Goal: Task Accomplishment & Management: Use online tool/utility

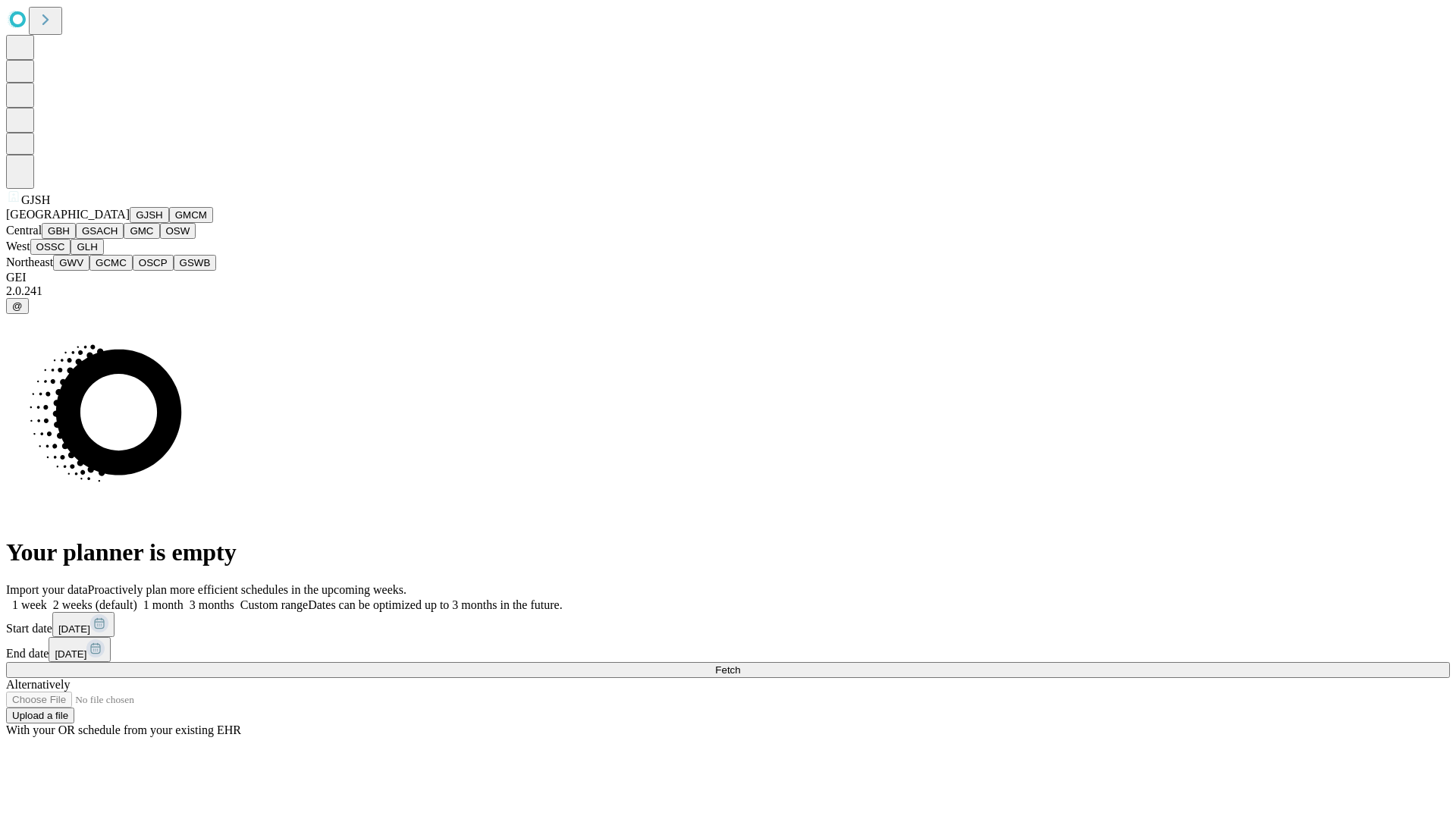
click at [129, 223] on button "GJSH" at bounding box center [149, 215] width 40 height 16
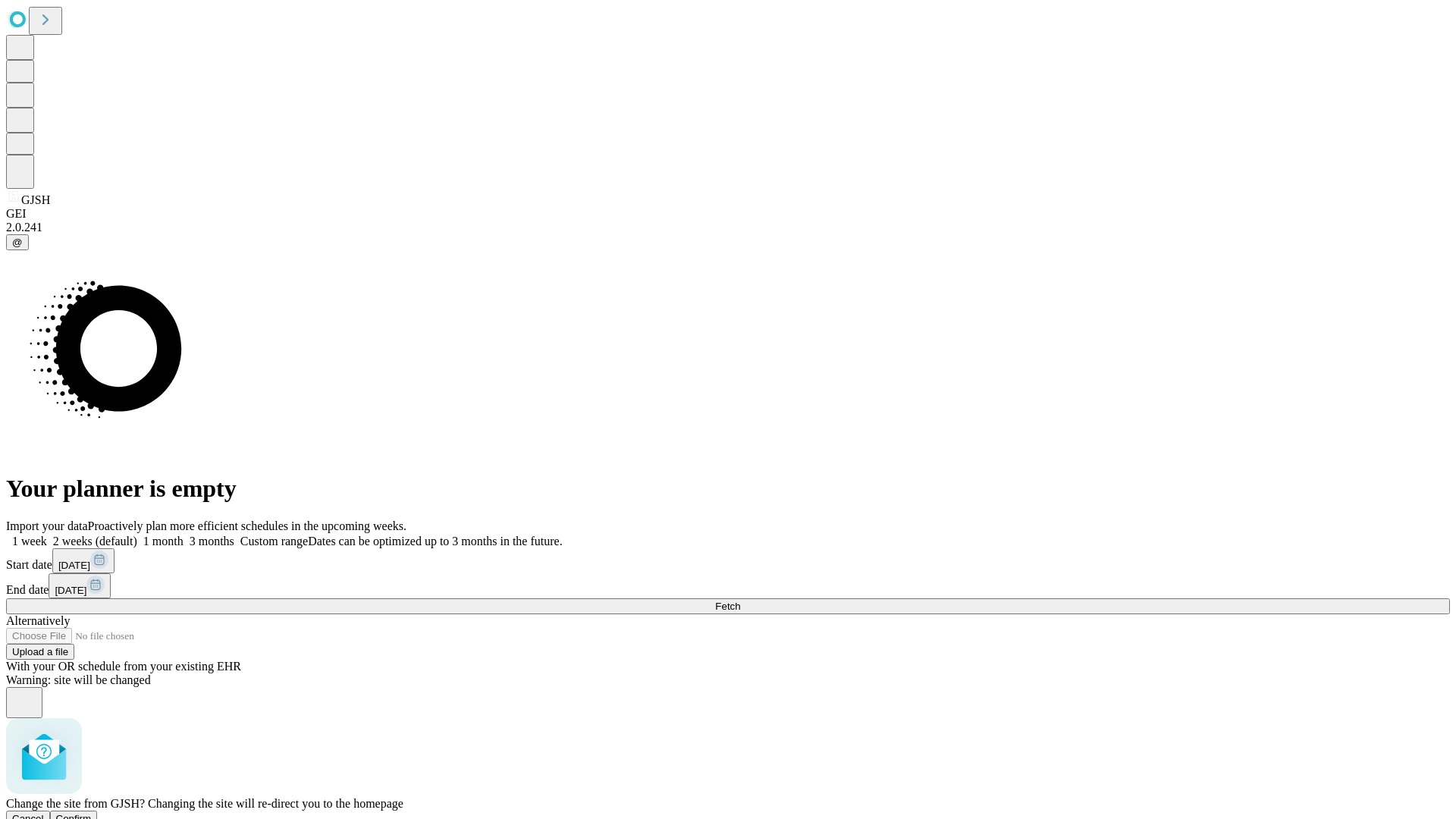
click at [91, 813] on span "Confirm" at bounding box center [74, 818] width 36 height 11
click at [184, 535] on label "1 month" at bounding box center [160, 541] width 47 height 13
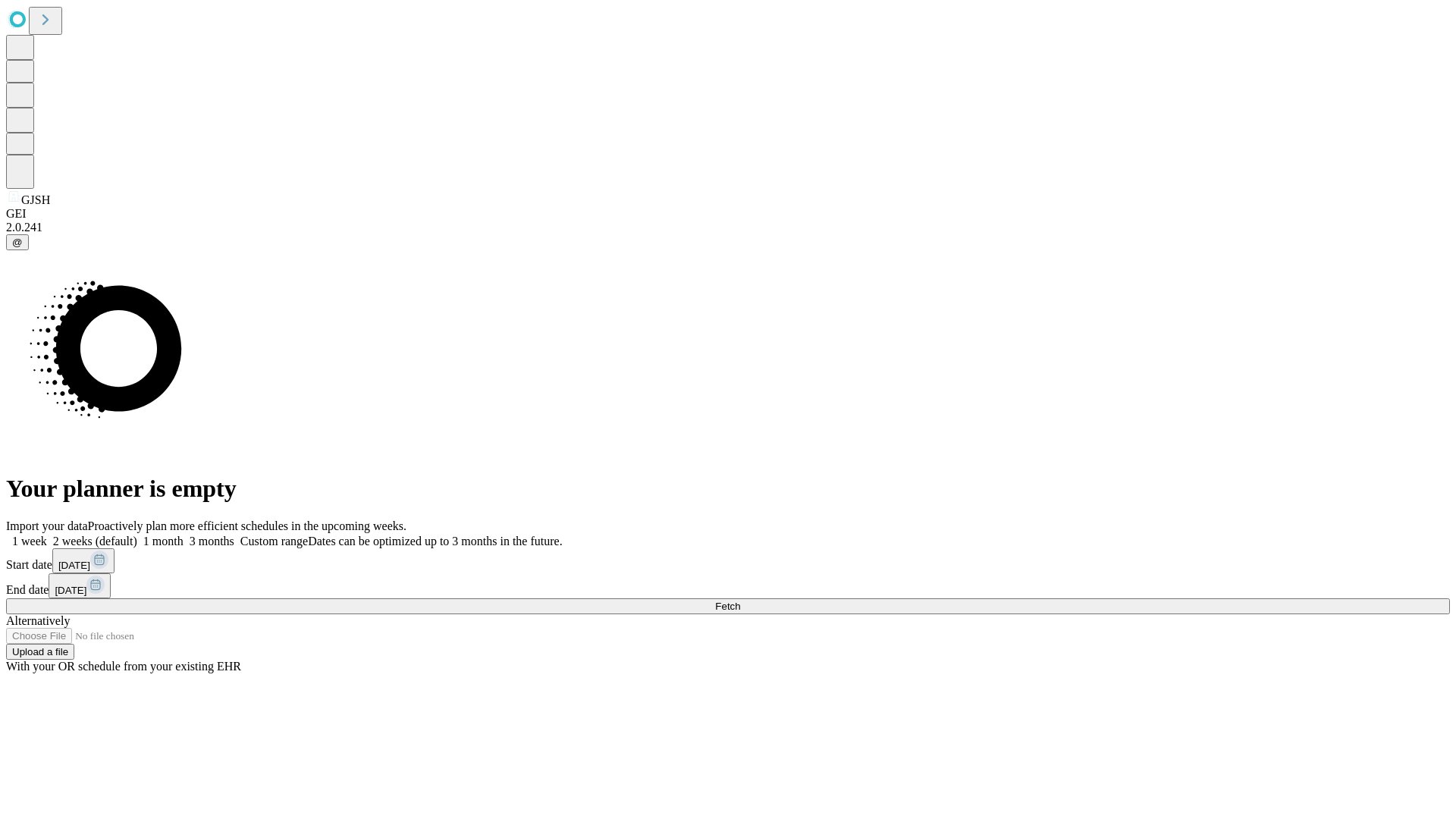
click at [740, 601] on span "Fetch" at bounding box center [728, 606] width 25 height 11
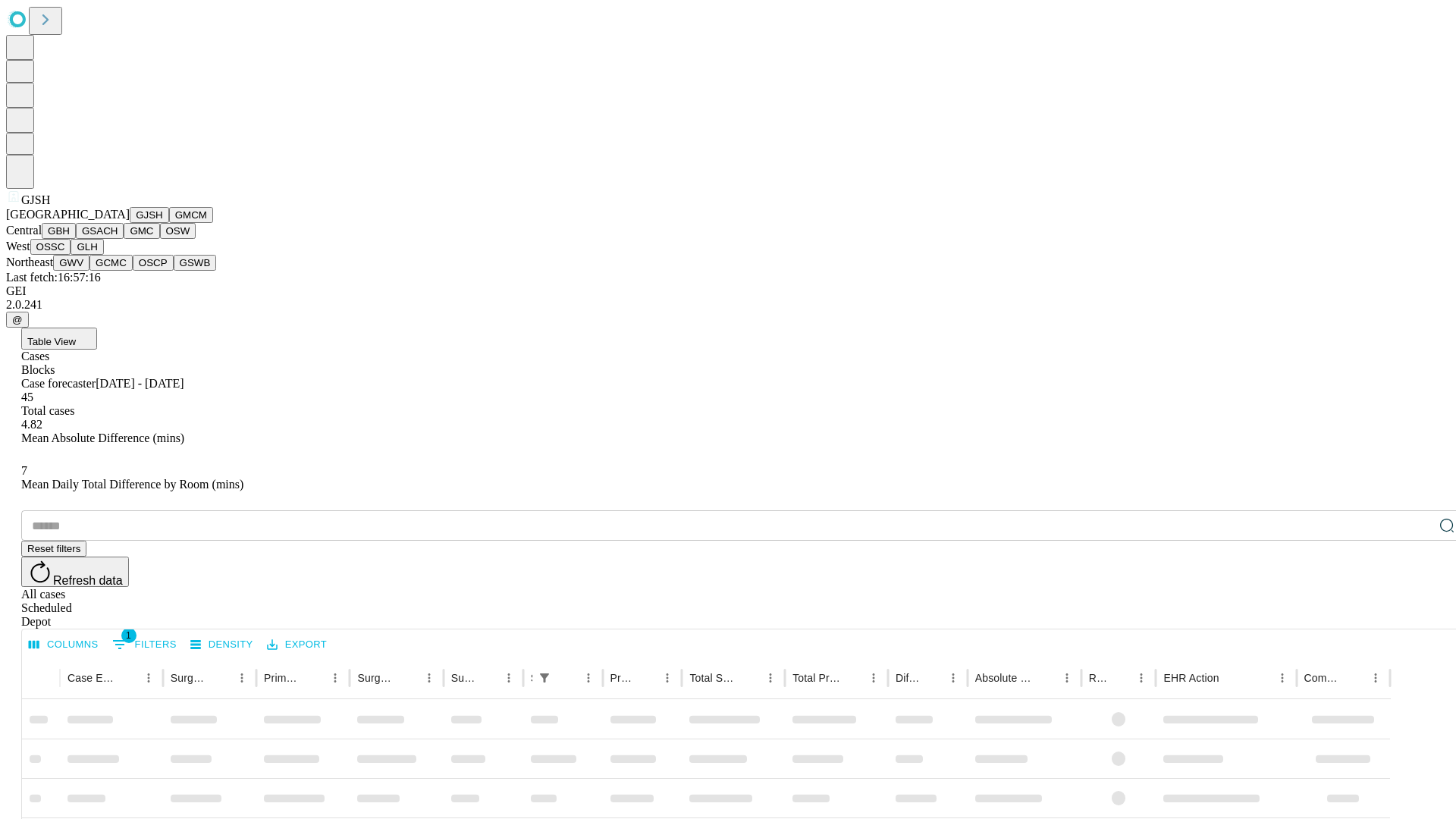
click at [169, 223] on button "GMCM" at bounding box center [191, 215] width 44 height 16
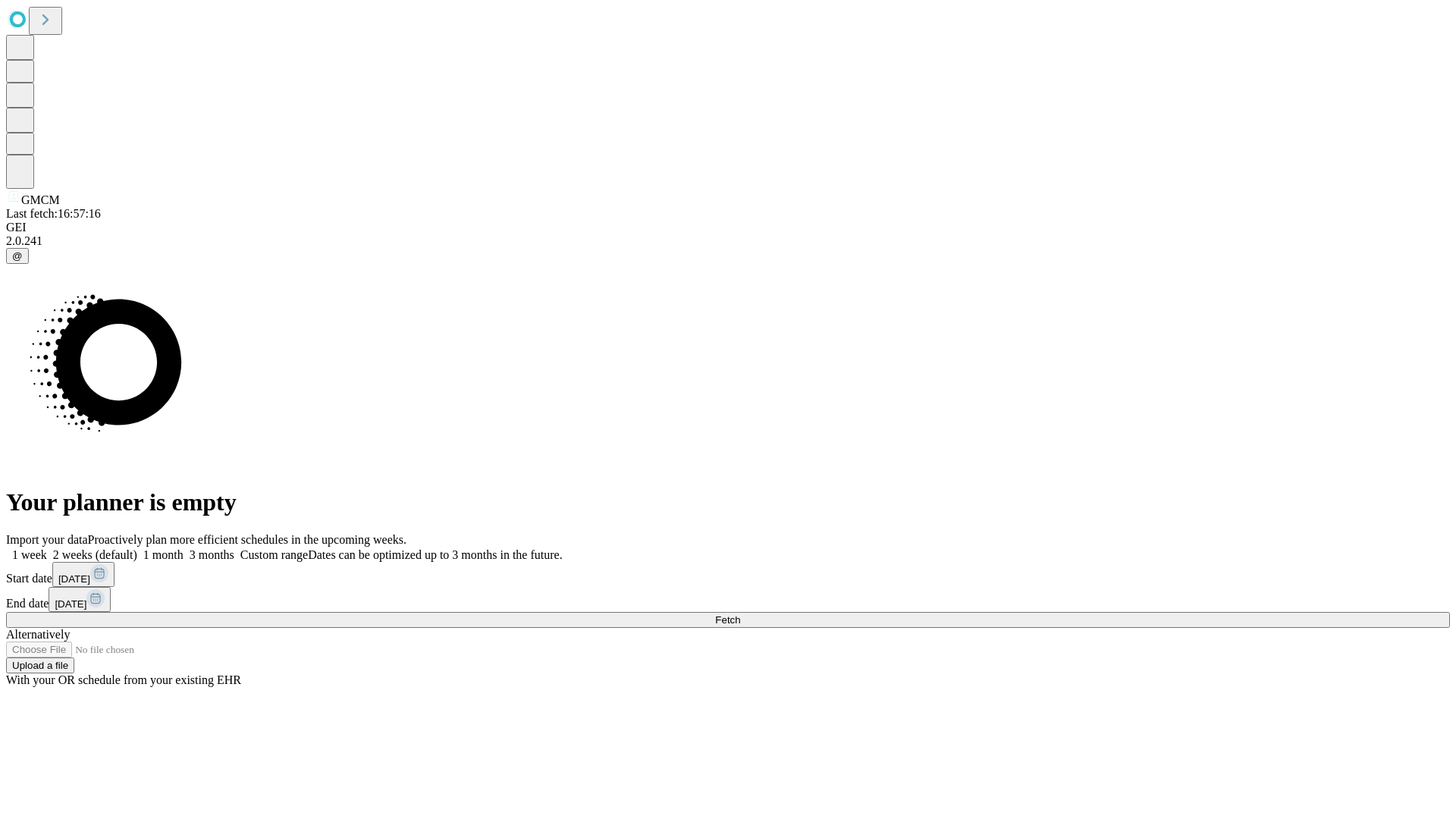
click at [184, 548] on label "1 month" at bounding box center [160, 554] width 47 height 13
click at [740, 614] on span "Fetch" at bounding box center [728, 619] width 25 height 11
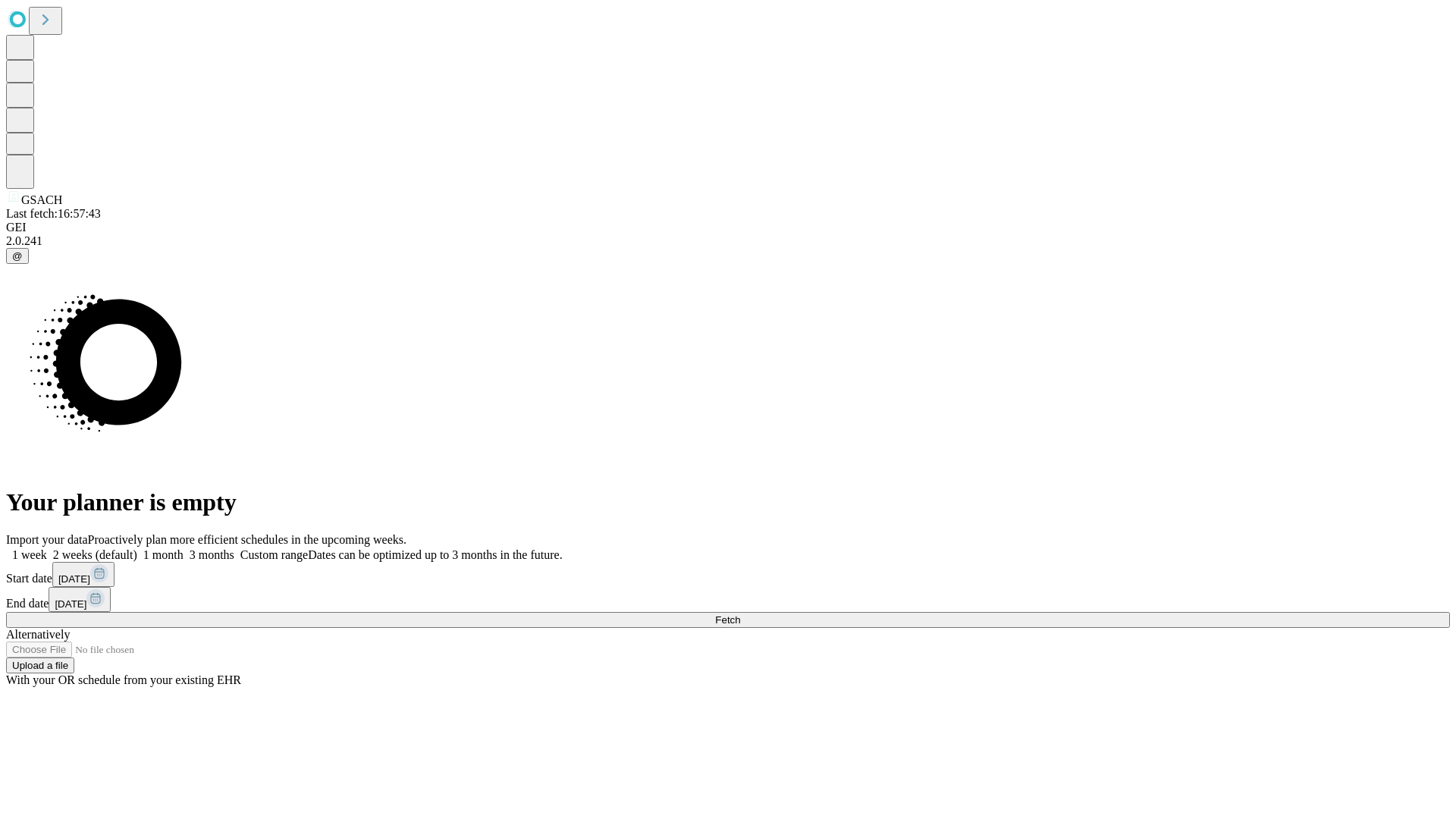
click at [184, 548] on label "1 month" at bounding box center [160, 554] width 47 height 13
click at [740, 614] on span "Fetch" at bounding box center [728, 619] width 25 height 11
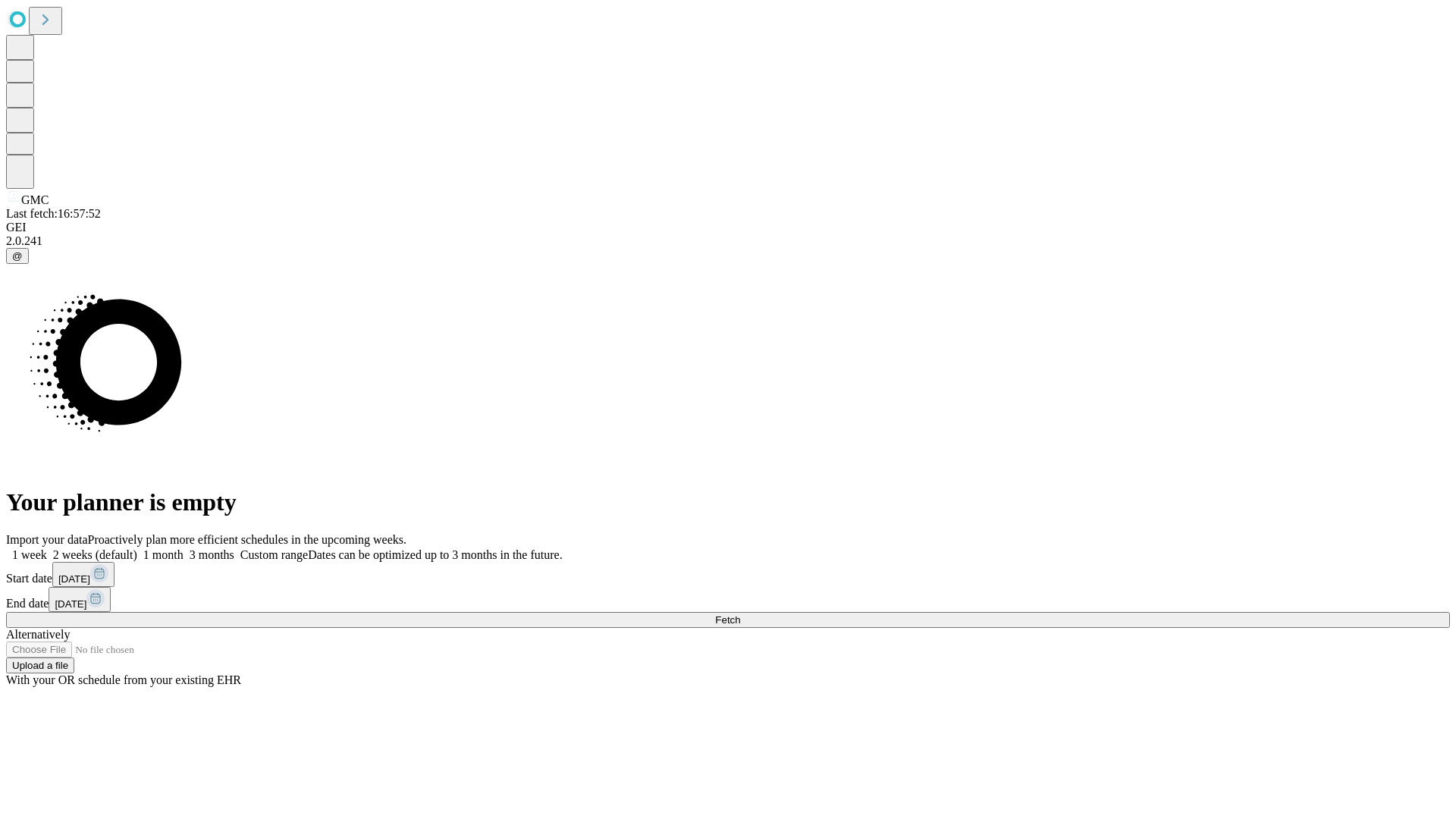
click at [184, 548] on label "1 month" at bounding box center [160, 554] width 47 height 13
click at [740, 614] on span "Fetch" at bounding box center [728, 619] width 25 height 11
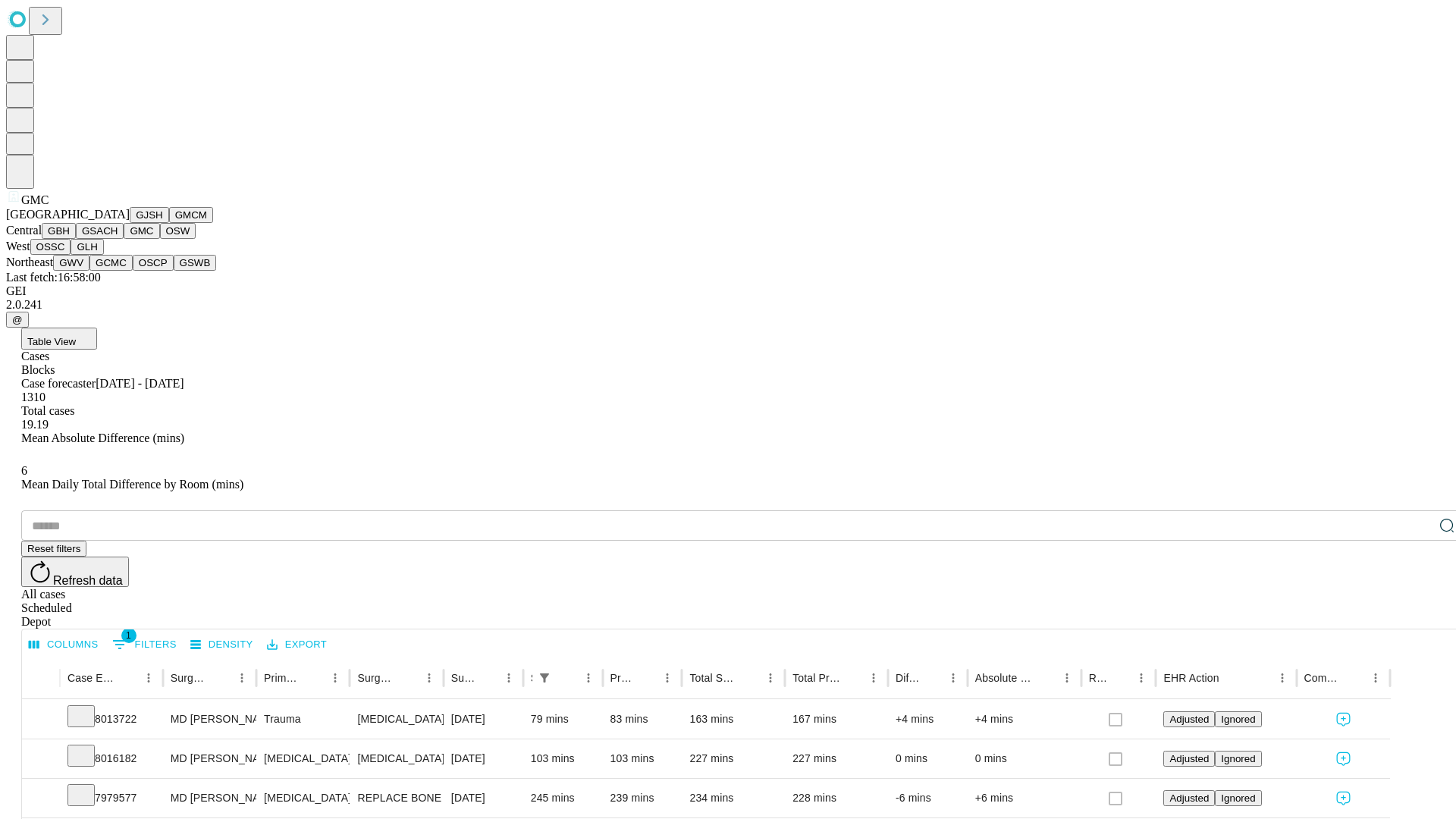
click at [160, 239] on button "OSW" at bounding box center [178, 231] width 36 height 16
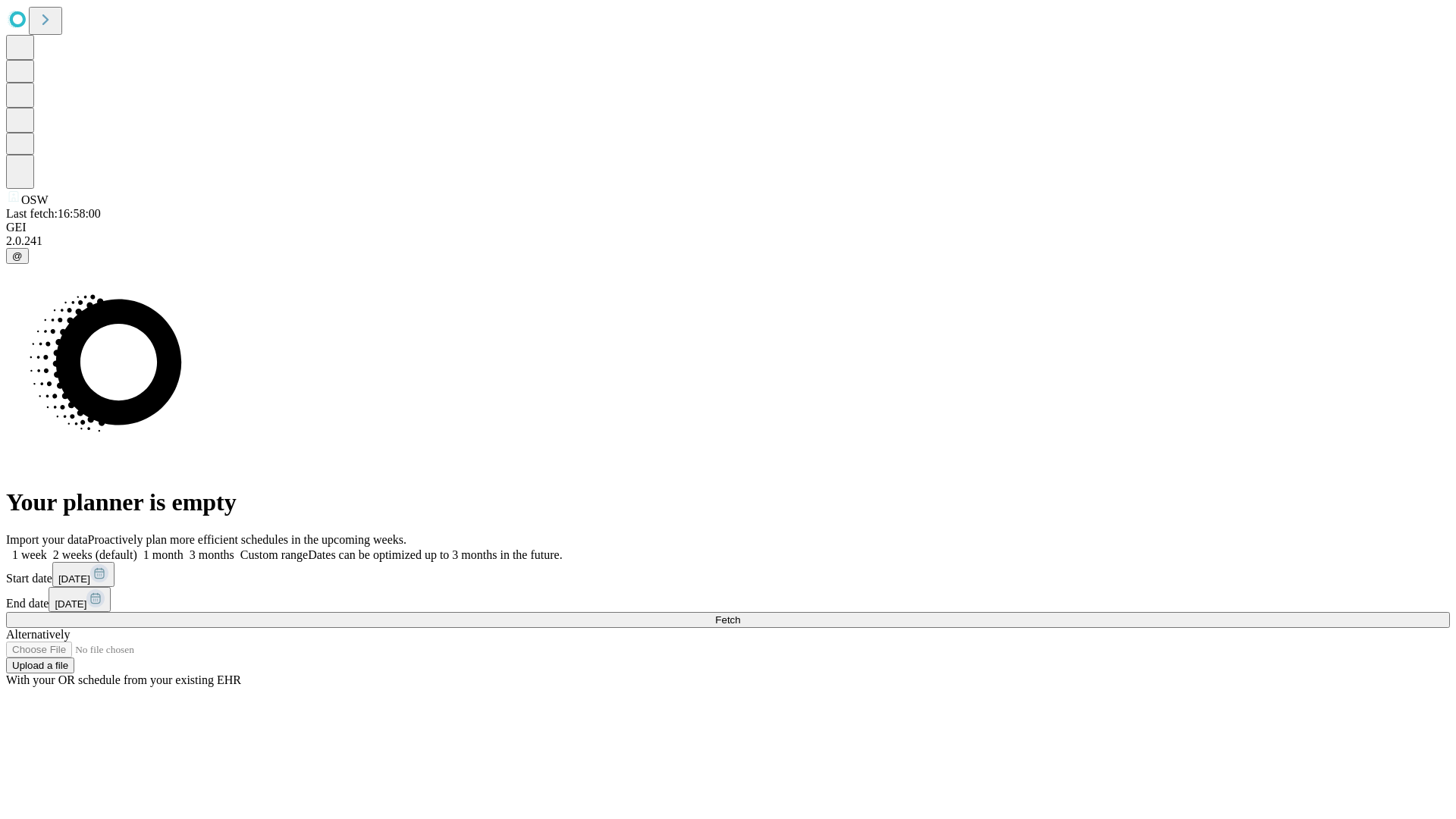
click at [184, 548] on label "1 month" at bounding box center [160, 554] width 47 height 13
click at [740, 614] on span "Fetch" at bounding box center [728, 619] width 25 height 11
click at [184, 548] on label "1 month" at bounding box center [160, 554] width 47 height 13
click at [740, 614] on span "Fetch" at bounding box center [728, 619] width 25 height 11
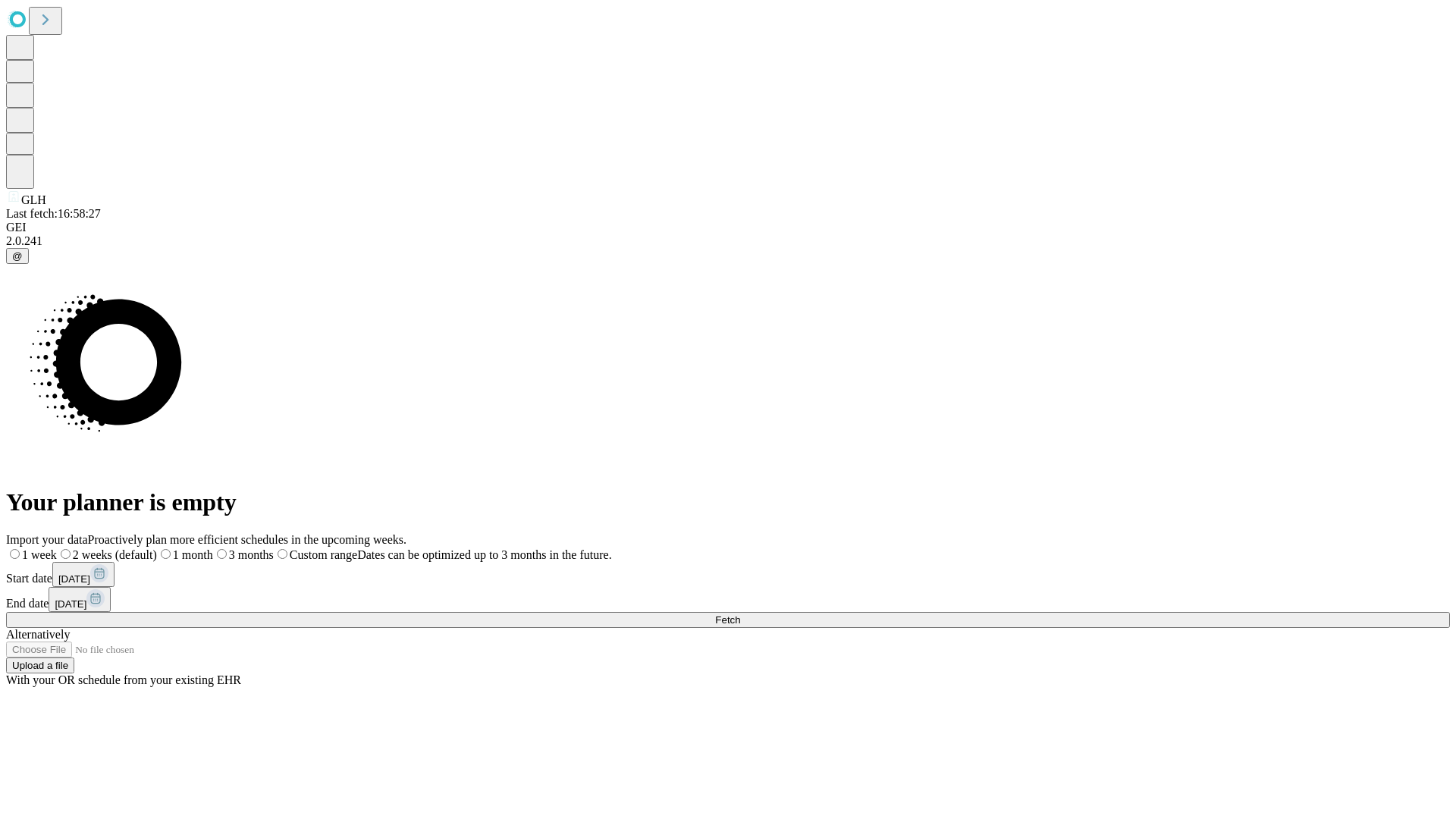
click at [213, 548] on label "1 month" at bounding box center [185, 554] width 56 height 13
click at [740, 614] on span "Fetch" at bounding box center [728, 619] width 25 height 11
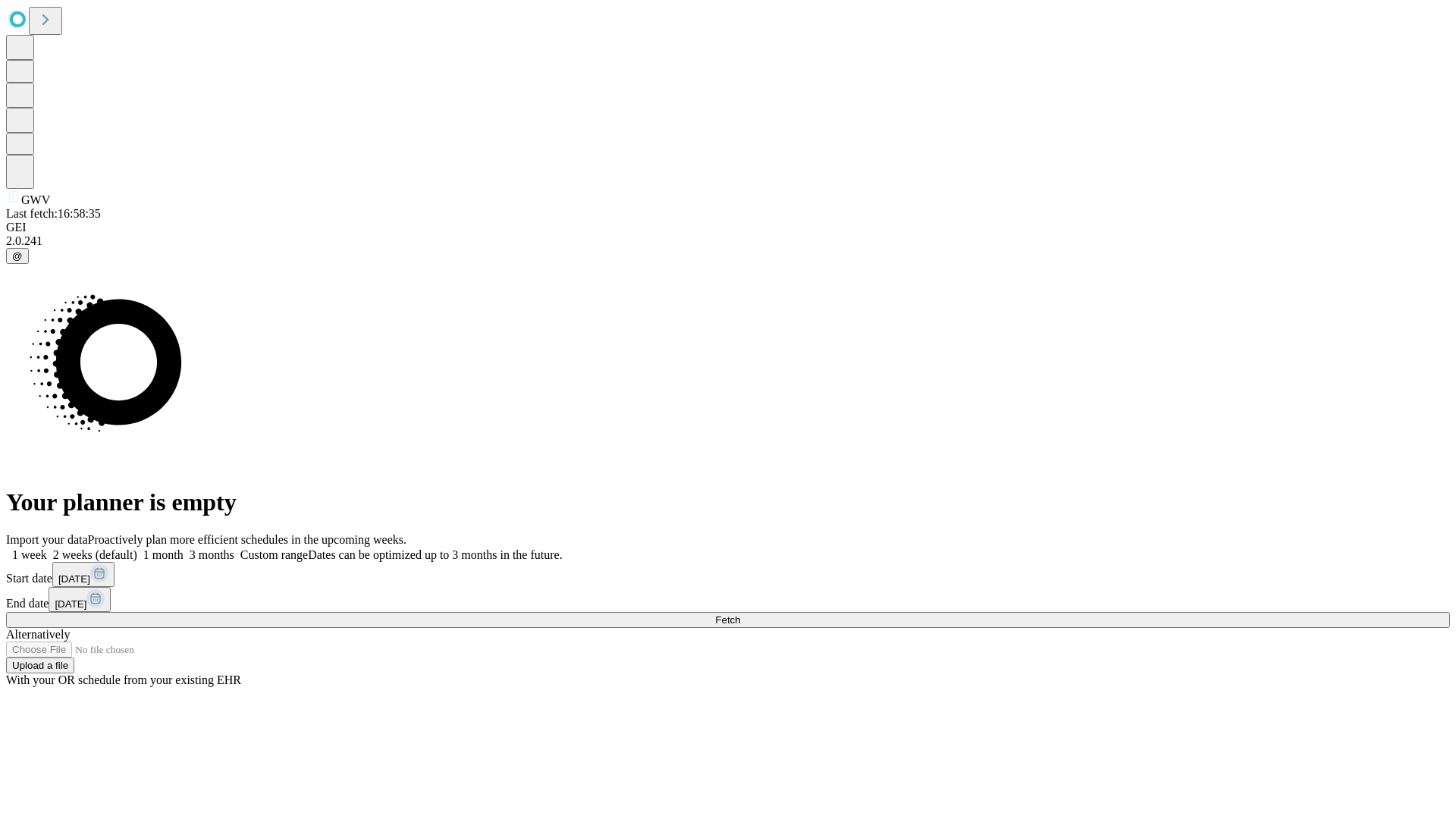
click at [184, 548] on label "1 month" at bounding box center [160, 554] width 47 height 13
click at [740, 614] on span "Fetch" at bounding box center [728, 619] width 25 height 11
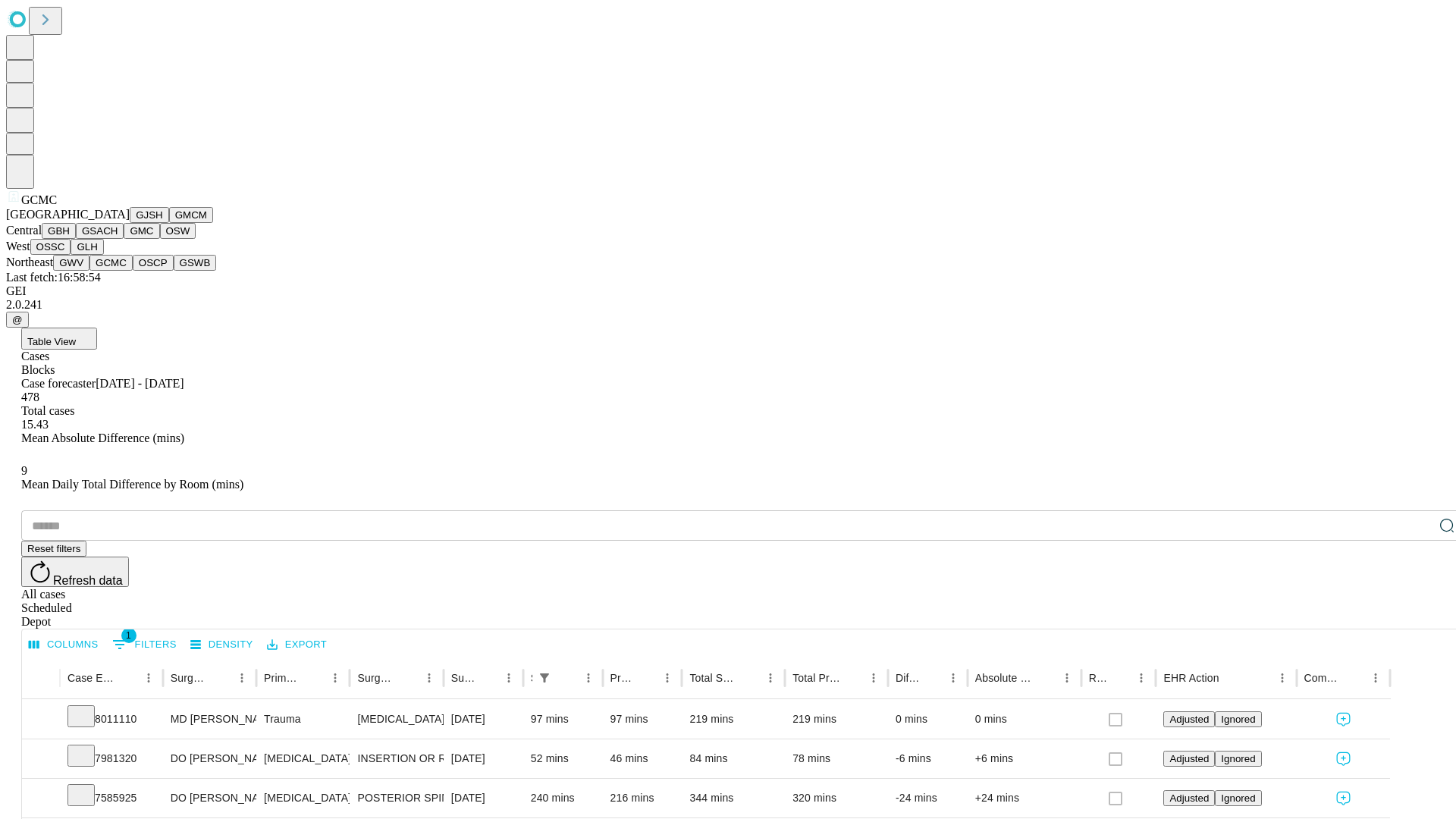
click at [133, 271] on button "OSCP" at bounding box center [153, 262] width 41 height 16
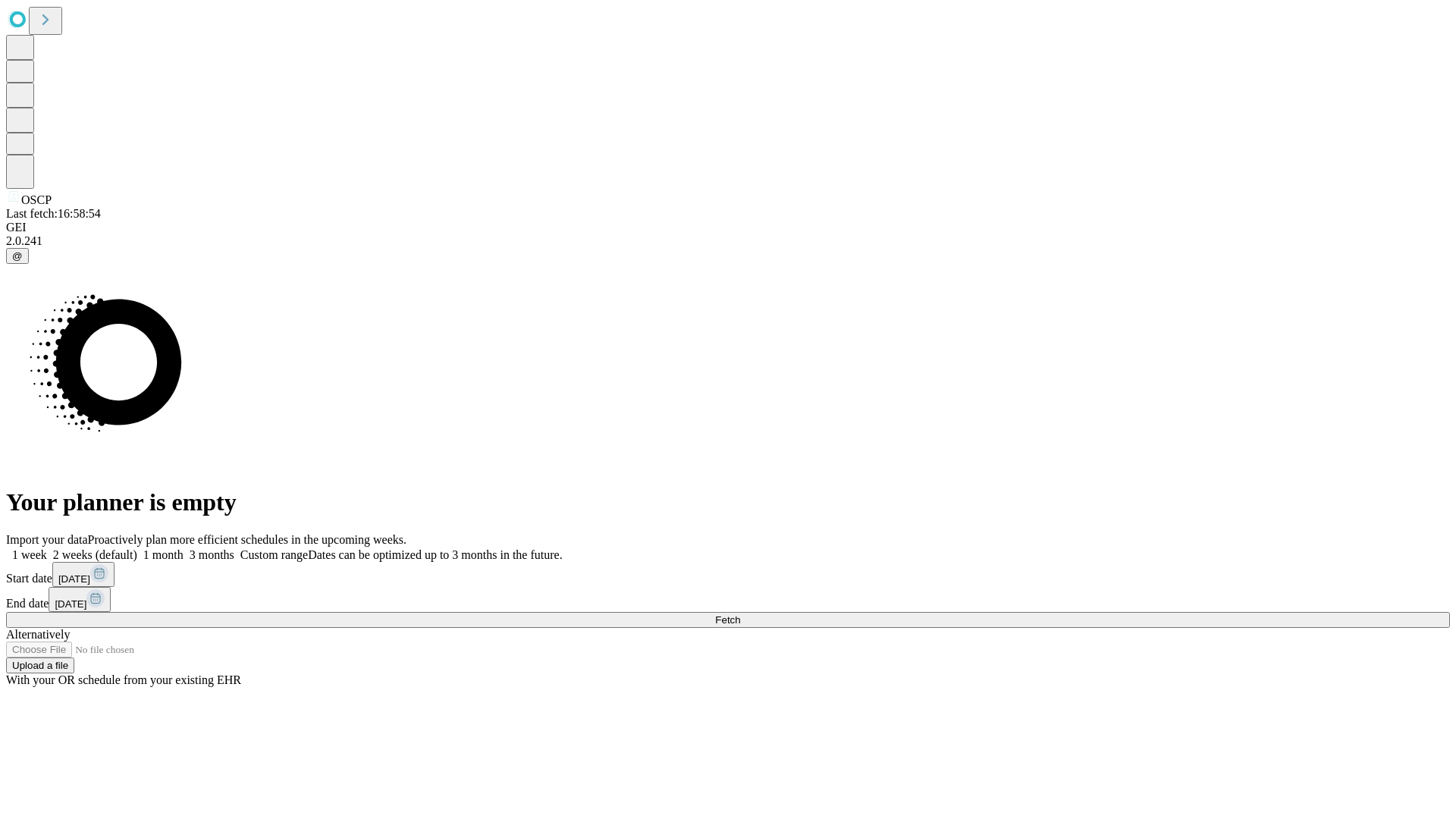
click at [740, 614] on span "Fetch" at bounding box center [728, 619] width 25 height 11
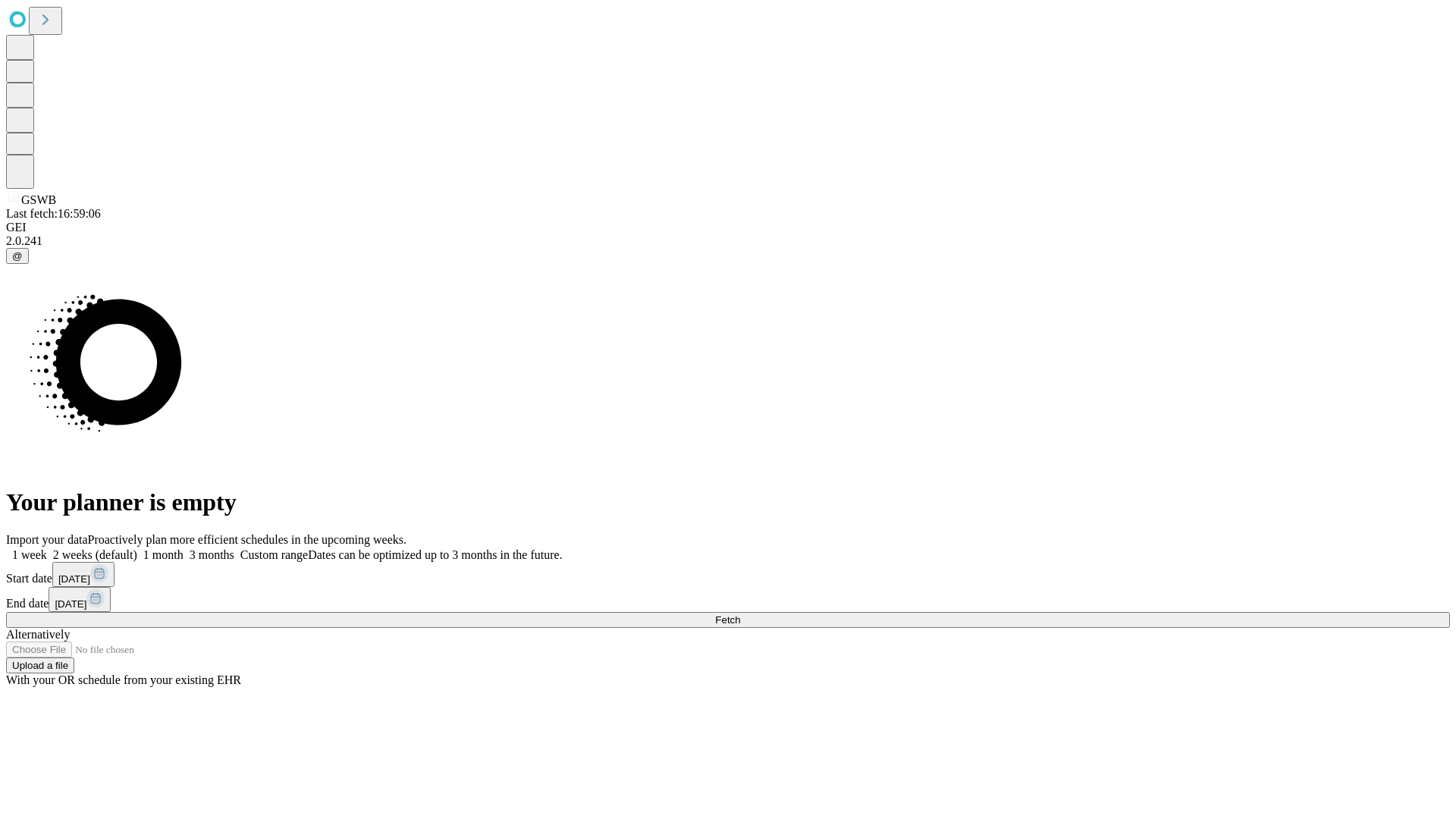
click at [184, 548] on label "1 month" at bounding box center [160, 554] width 47 height 13
click at [740, 614] on span "Fetch" at bounding box center [728, 619] width 25 height 11
